Goal: Task Accomplishment & Management: Manage account settings

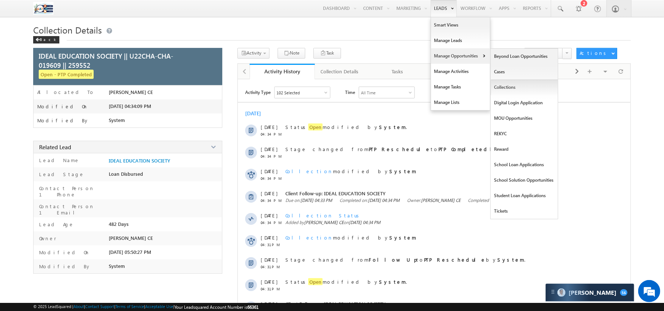
click at [505, 86] on link "Collections" at bounding box center [524, 87] width 67 height 15
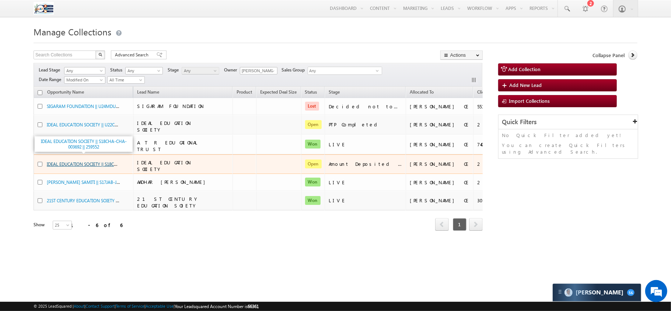
click at [105, 161] on link "IDEAL EDUCATION SOCIETY || S18CHA-CHA-003692 || 259552" at bounding box center [105, 164] width 117 height 6
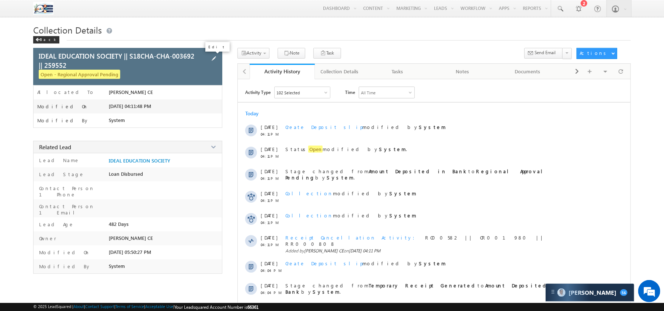
click at [213, 60] on span at bounding box center [214, 59] width 8 height 8
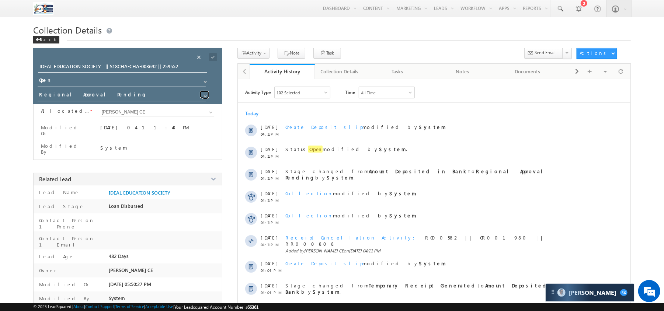
click at [203, 95] on span at bounding box center [205, 96] width 6 height 6
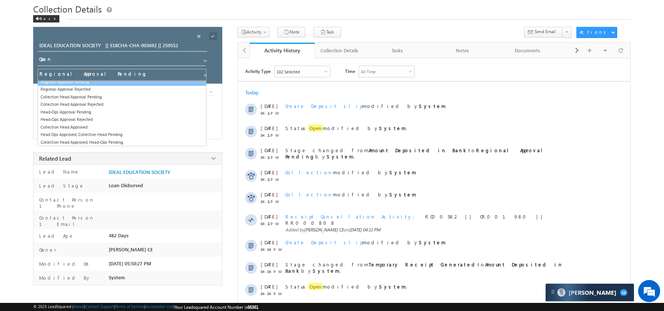
scroll to position [86, 0]
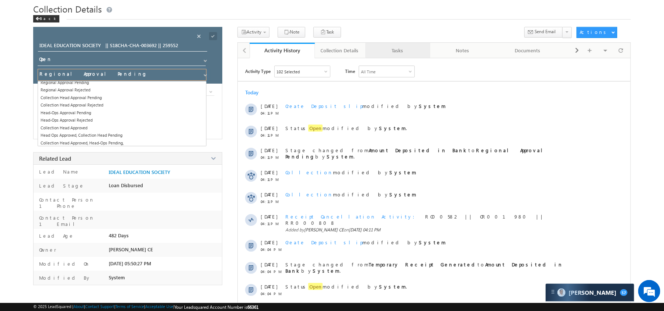
click at [398, 49] on div "Tasks" at bounding box center [397, 50] width 52 height 9
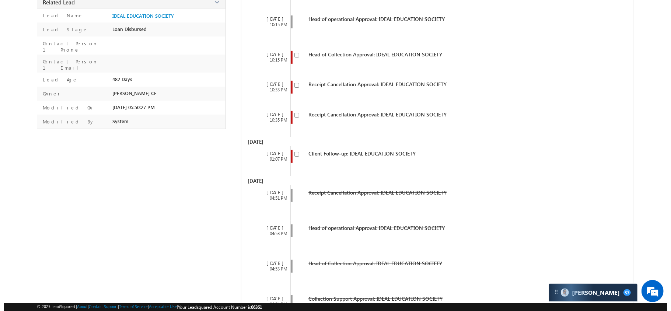
scroll to position [330, 0]
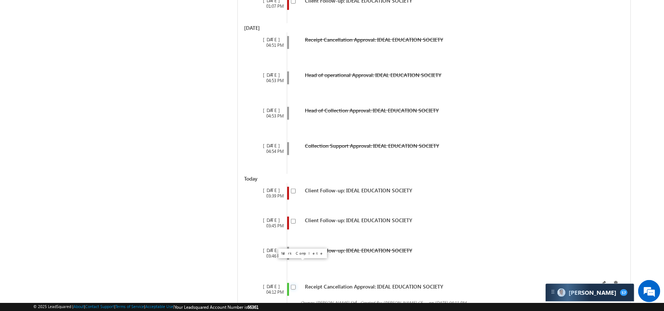
click at [294, 285] on input "checkbox" at bounding box center [293, 287] width 5 height 5
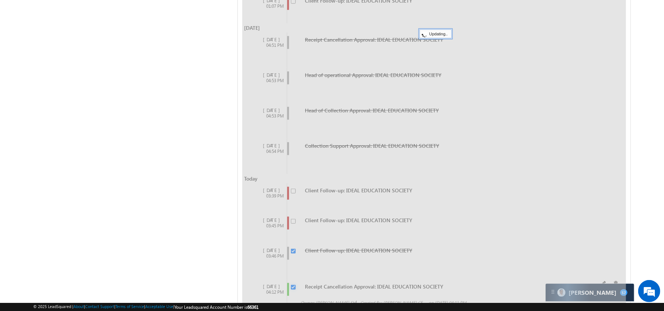
checkbox input "false"
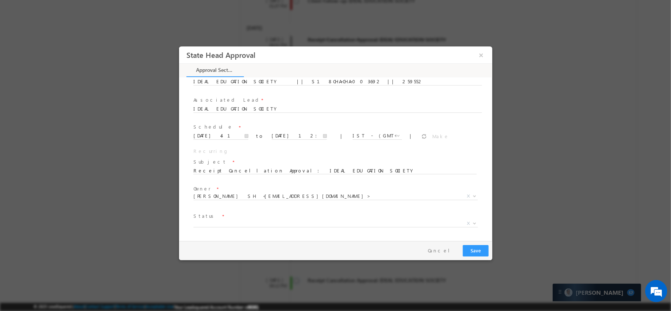
scroll to position [49, 0]
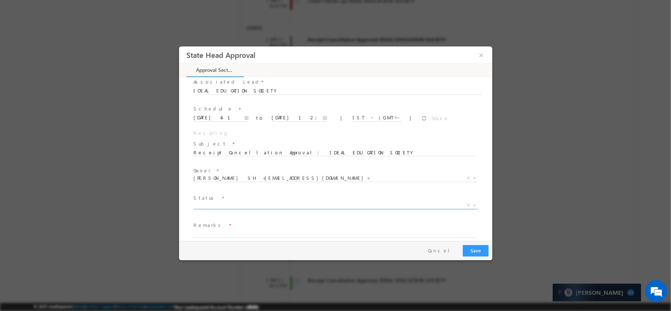
click at [335, 202] on span "X" at bounding box center [335, 205] width 285 height 7
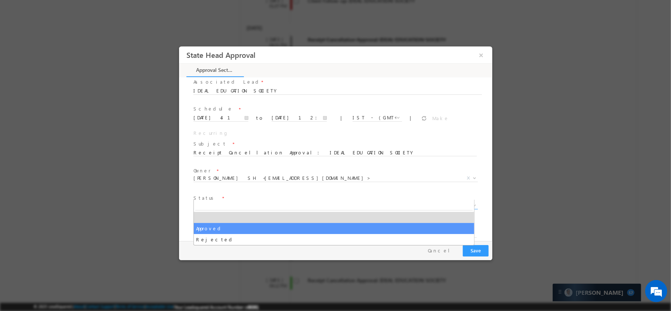
select select "Approved"
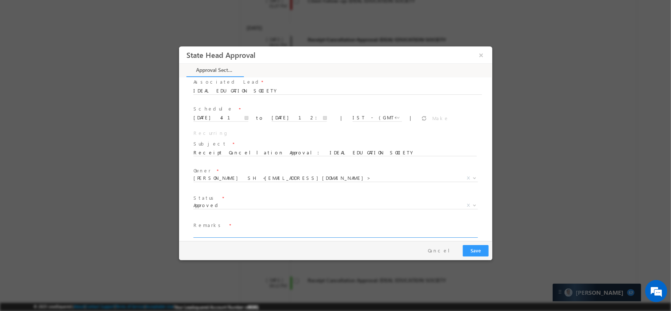
click at [304, 231] on input "text" at bounding box center [335, 234] width 284 height 7
type input "bvb"
click at [482, 248] on button "Save" at bounding box center [476, 250] width 26 height 11
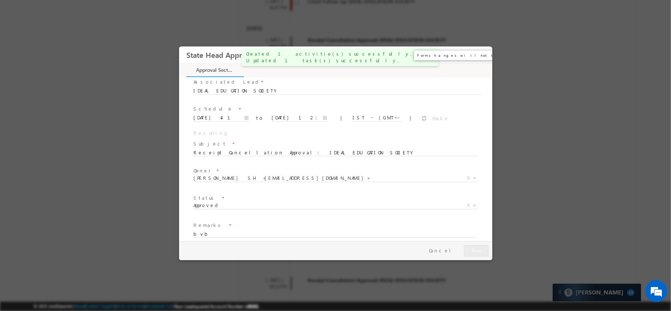
click at [479, 59] on button "×" at bounding box center [481, 55] width 13 height 14
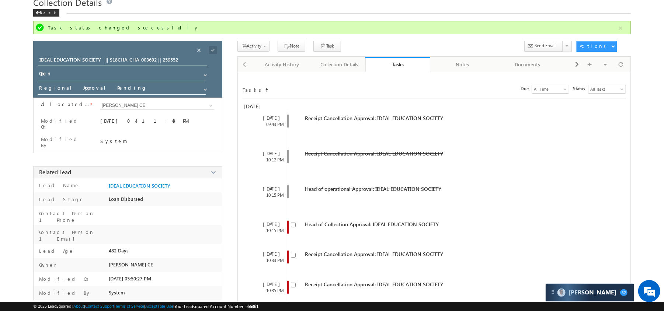
scroll to position [0, 0]
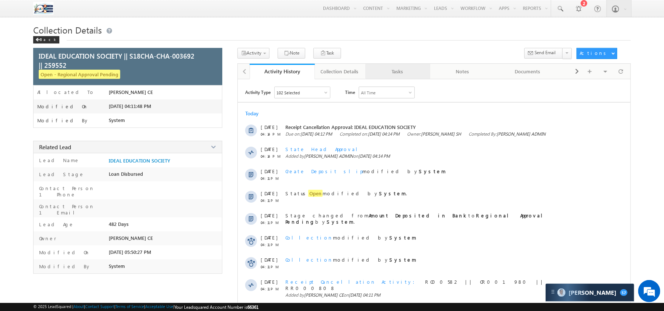
click at [387, 77] on link "Tasks" at bounding box center [397, 71] width 65 height 15
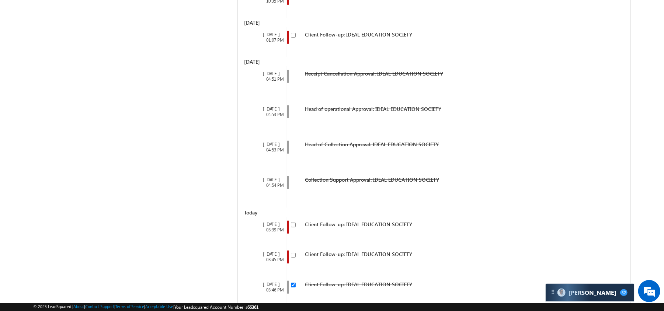
scroll to position [389, 0]
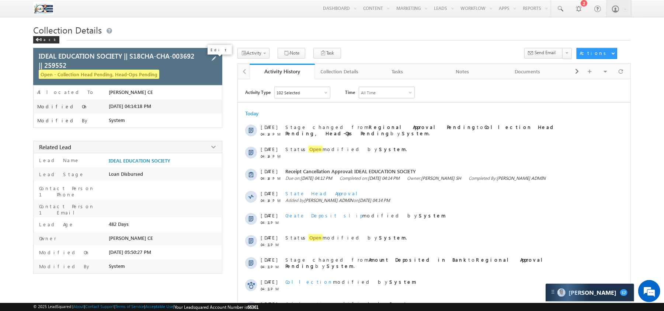
click at [217, 61] on span at bounding box center [214, 59] width 8 height 8
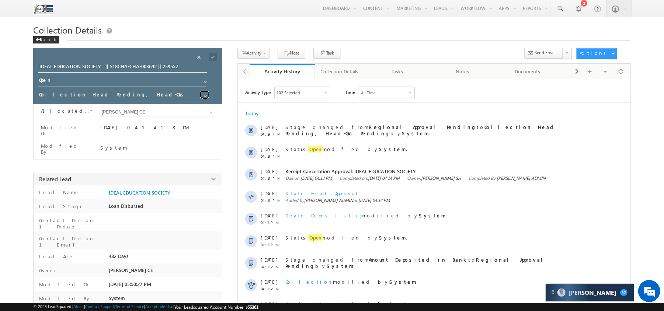
click at [204, 95] on span at bounding box center [205, 96] width 6 height 6
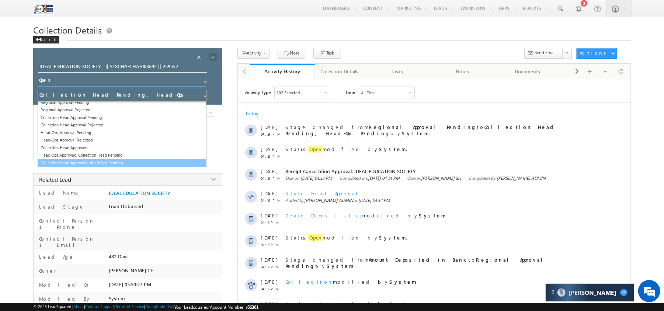
scroll to position [92, 0]
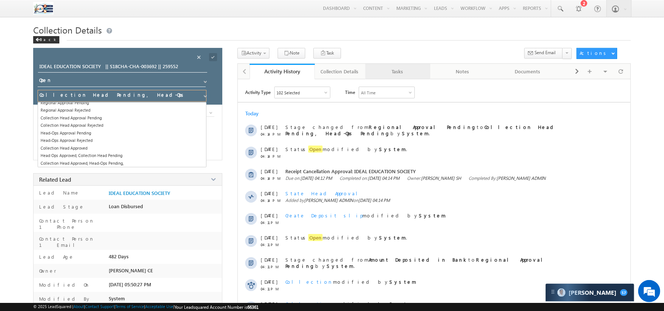
click at [401, 74] on div "Tasks" at bounding box center [397, 71] width 52 height 9
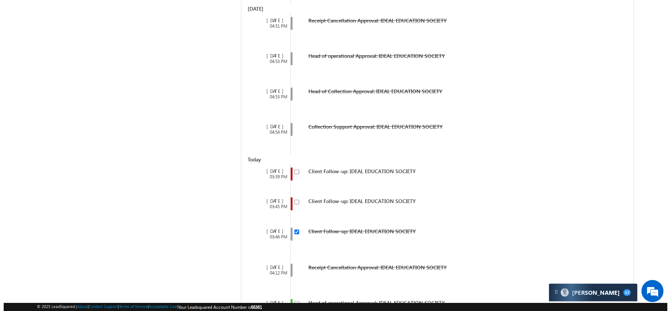
scroll to position [389, 0]
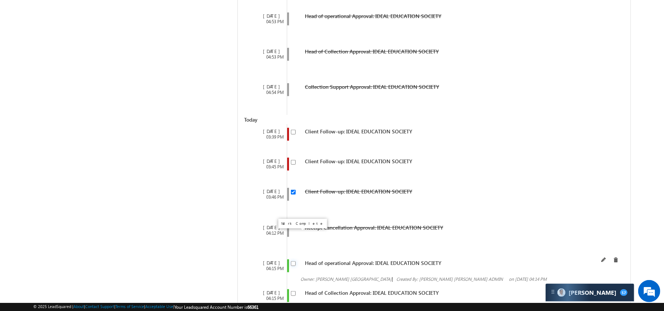
click at [295, 261] on input "checkbox" at bounding box center [293, 263] width 5 height 5
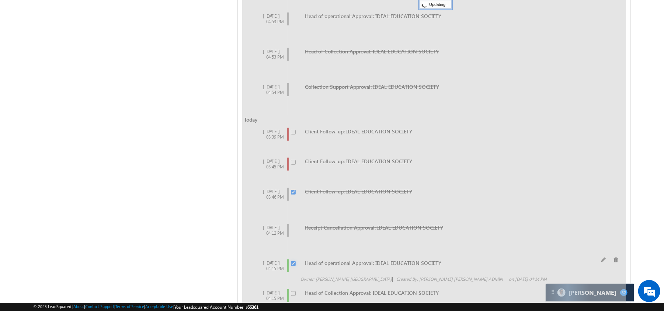
checkbox input "false"
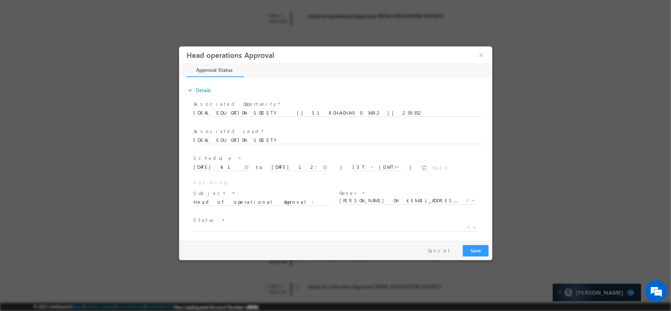
scroll to position [22, 0]
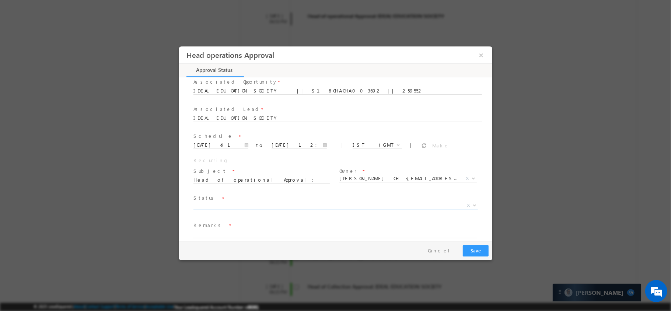
click at [343, 202] on span "X" at bounding box center [335, 205] width 285 height 7
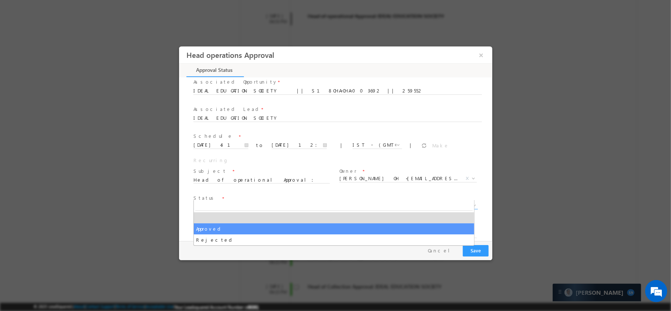
select select "Approved"
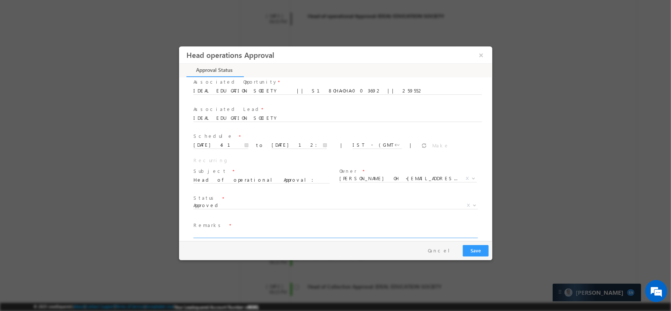
click at [302, 231] on input "text" at bounding box center [335, 234] width 284 height 7
type input "yes"
click at [479, 250] on button "Save" at bounding box center [476, 250] width 26 height 11
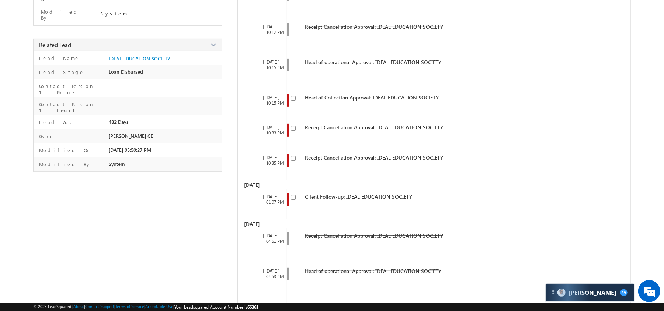
scroll to position [0, 0]
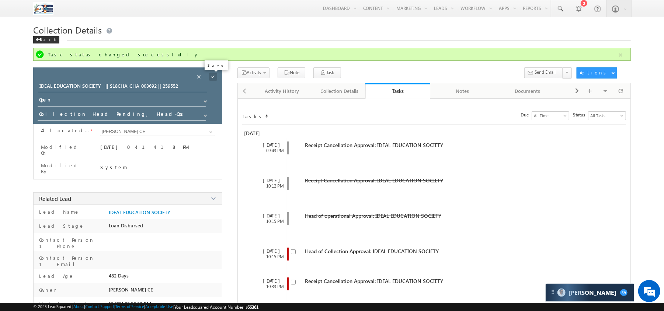
click at [213, 74] on span at bounding box center [213, 77] width 8 height 8
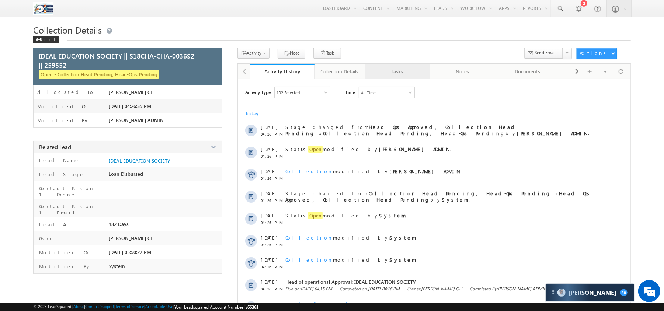
click at [402, 71] on div "Tasks" at bounding box center [397, 71] width 52 height 9
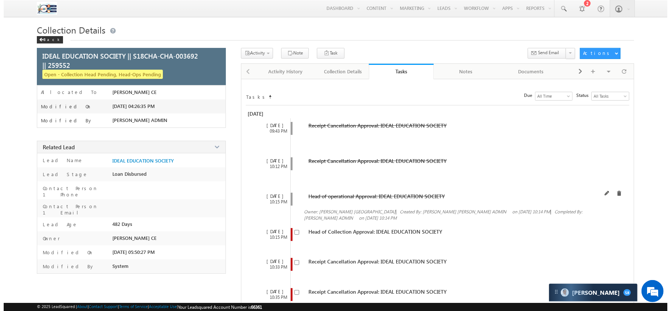
scroll to position [395, 0]
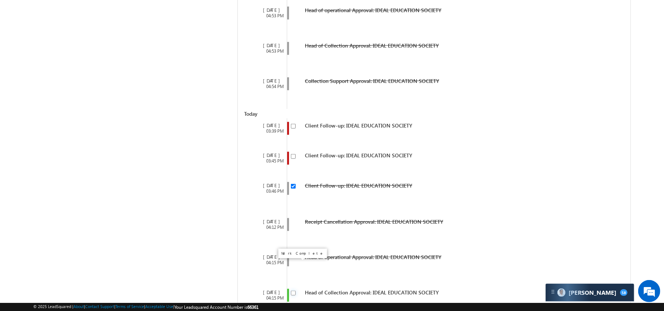
click at [295, 291] on input "checkbox" at bounding box center [293, 293] width 5 height 5
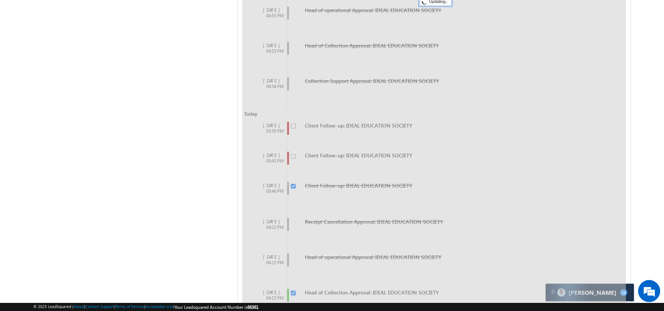
checkbox input "false"
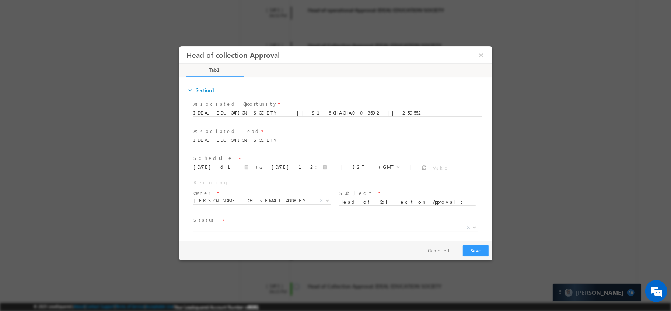
scroll to position [22, 0]
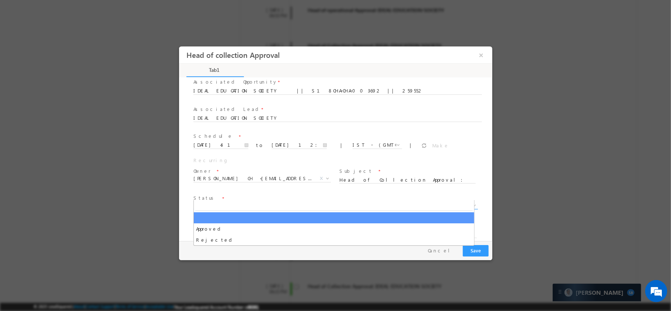
click at [279, 202] on span "X" at bounding box center [335, 205] width 285 height 7
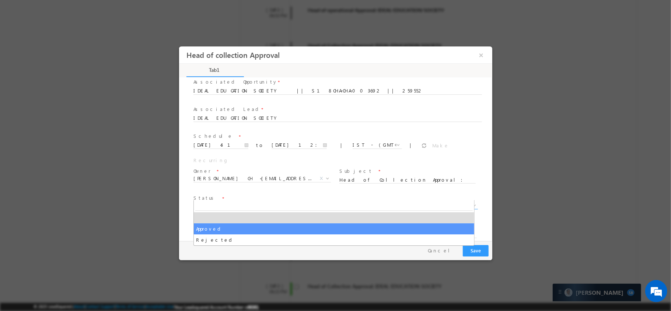
select select "Approved"
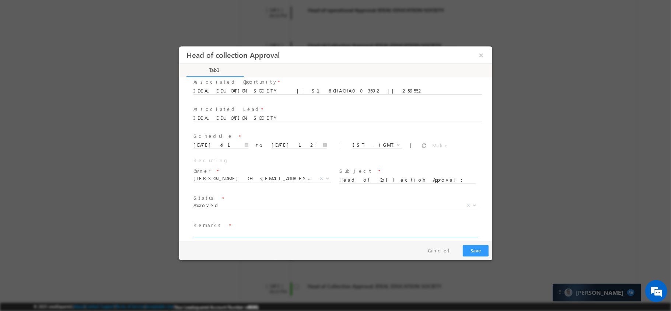
click at [249, 231] on input "text" at bounding box center [335, 234] width 284 height 7
type input "test"
click at [470, 253] on button "Save" at bounding box center [476, 250] width 26 height 11
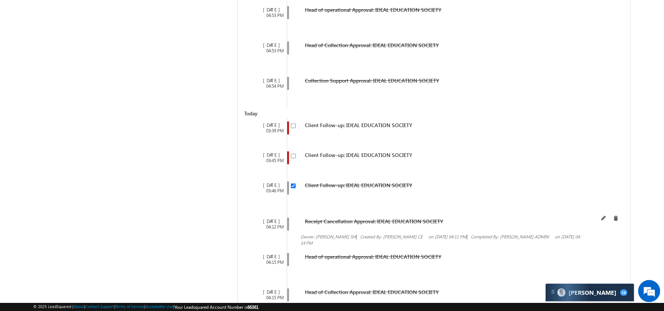
scroll to position [0, 0]
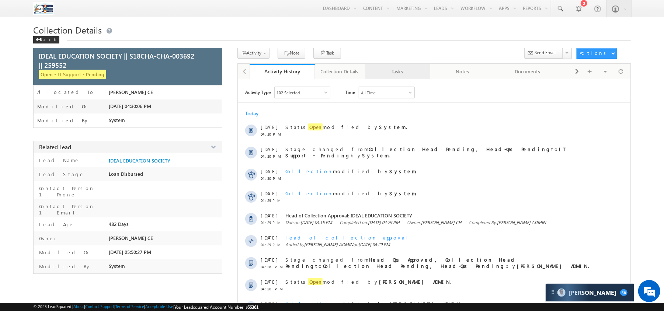
click at [390, 74] on div "Tasks" at bounding box center [397, 71] width 52 height 9
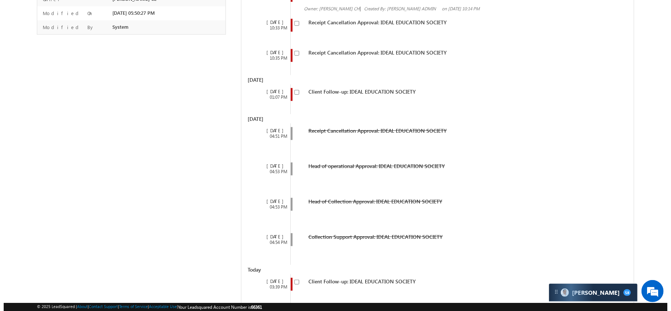
scroll to position [431, 0]
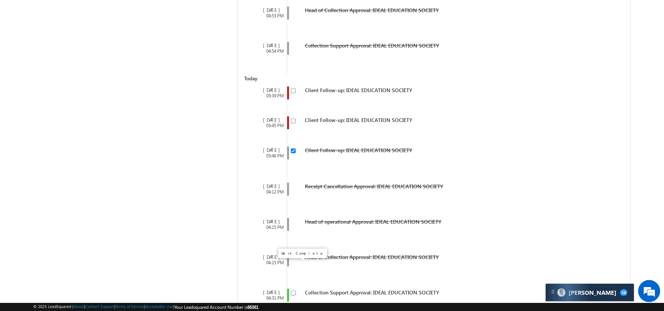
click at [293, 291] on input "checkbox" at bounding box center [293, 293] width 5 height 5
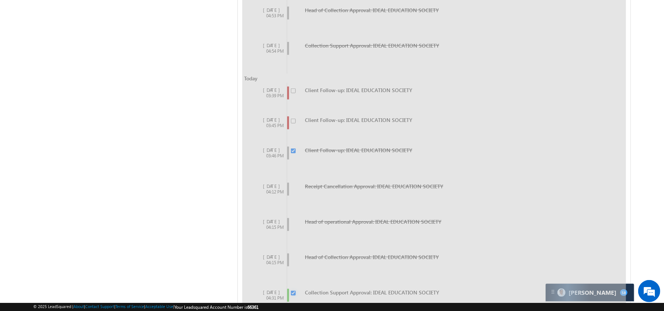
checkbox input "false"
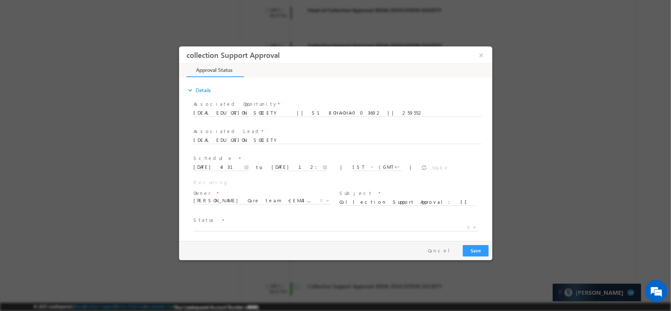
scroll to position [22, 0]
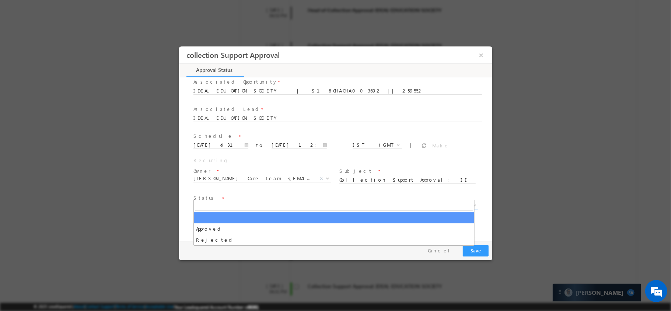
click at [320, 202] on span "X" at bounding box center [335, 205] width 285 height 7
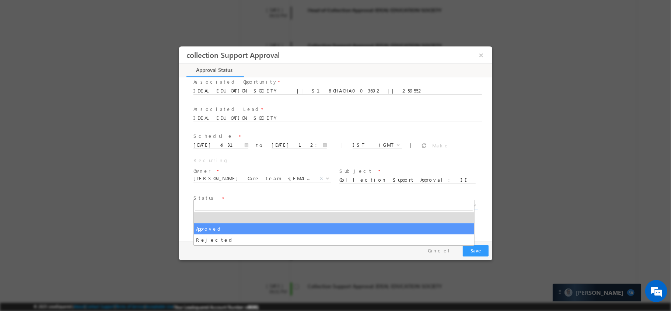
select select "Approved"
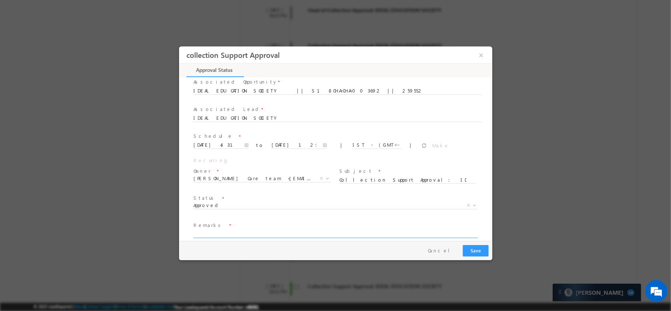
click at [279, 231] on input "text" at bounding box center [335, 234] width 284 height 7
type input "Vghvghb"
click at [473, 254] on button "Save" at bounding box center [476, 250] width 26 height 11
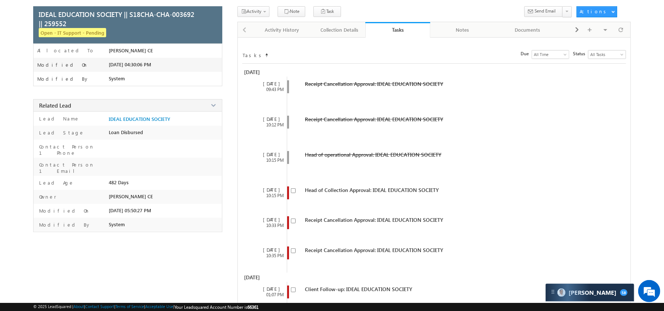
scroll to position [0, 0]
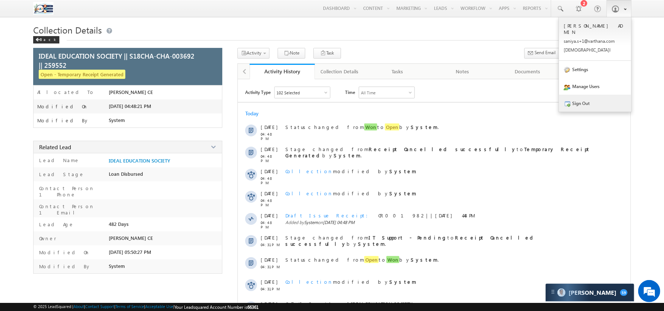
click at [585, 96] on link "Sign Out" at bounding box center [595, 103] width 72 height 17
